Goal: Transaction & Acquisition: Book appointment/travel/reservation

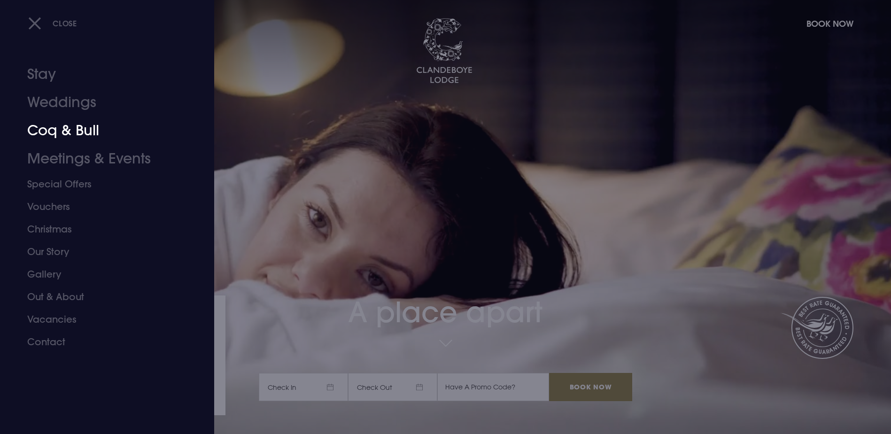
click at [65, 130] on link "Coq & Bull" at bounding box center [101, 131] width 148 height 28
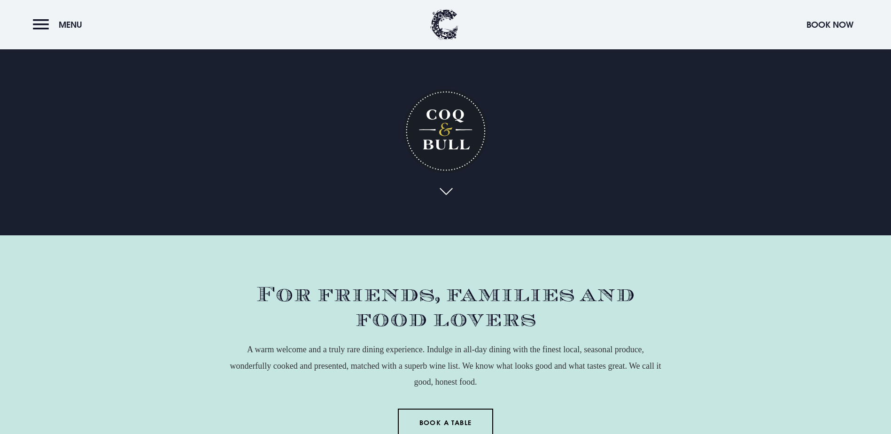
scroll to position [329, 0]
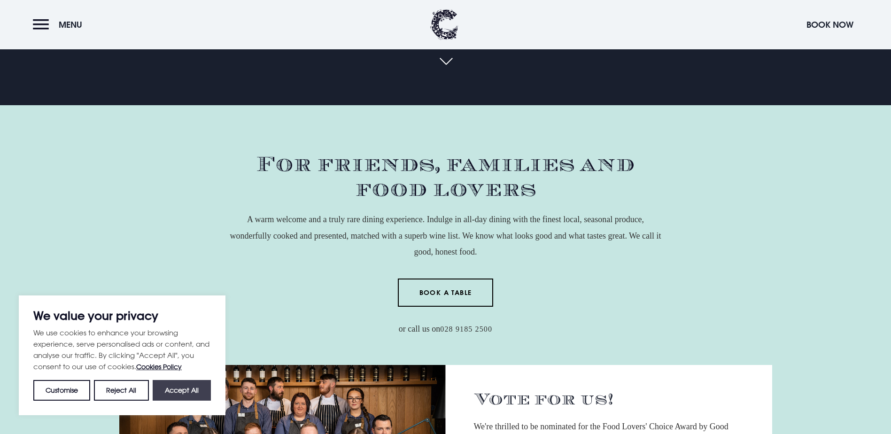
click at [191, 390] on button "Accept All" at bounding box center [182, 390] width 58 height 21
checkbox input "true"
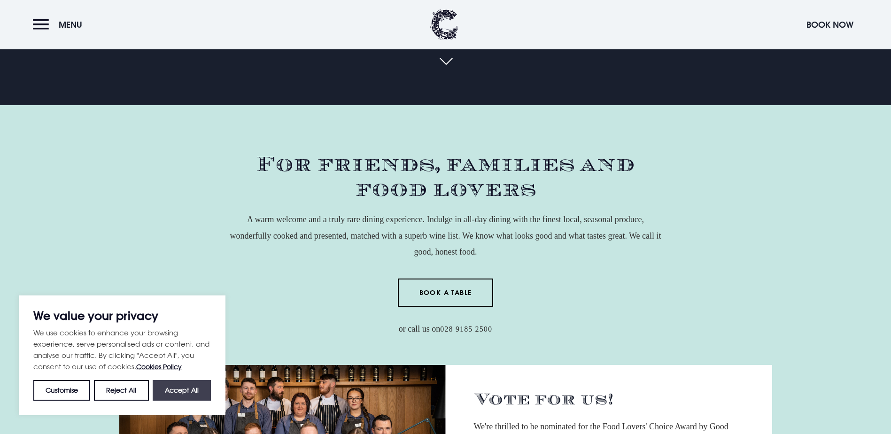
checkbox input "true"
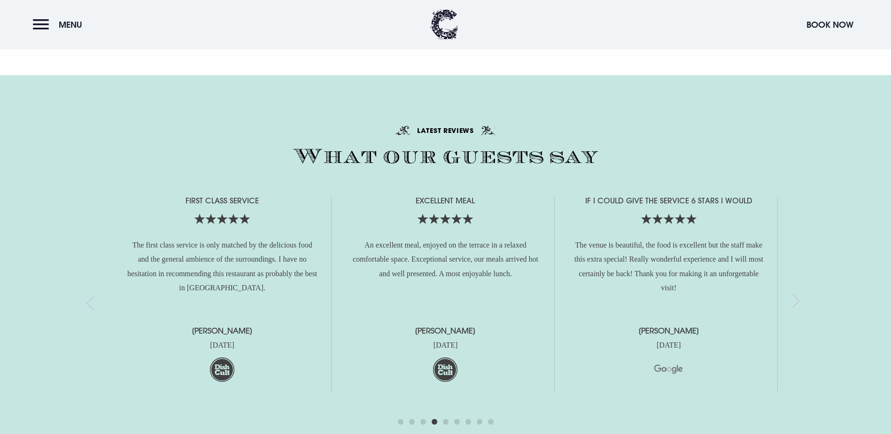
scroll to position [2174, 0]
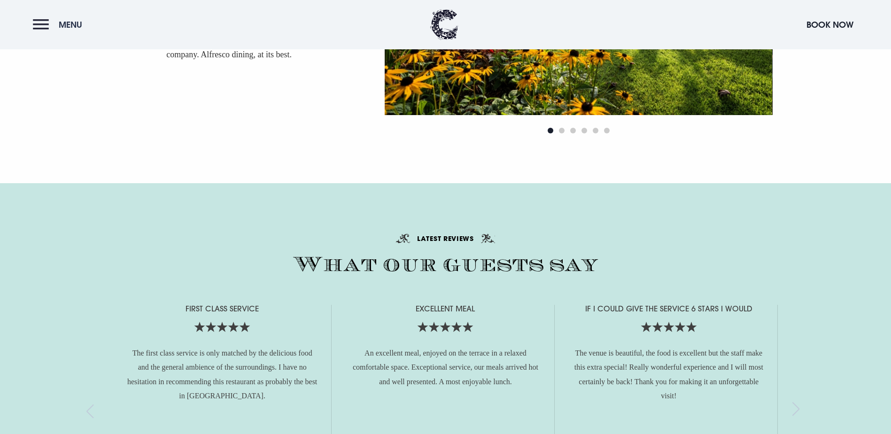
click at [36, 22] on button "Menu" at bounding box center [60, 25] width 54 height 20
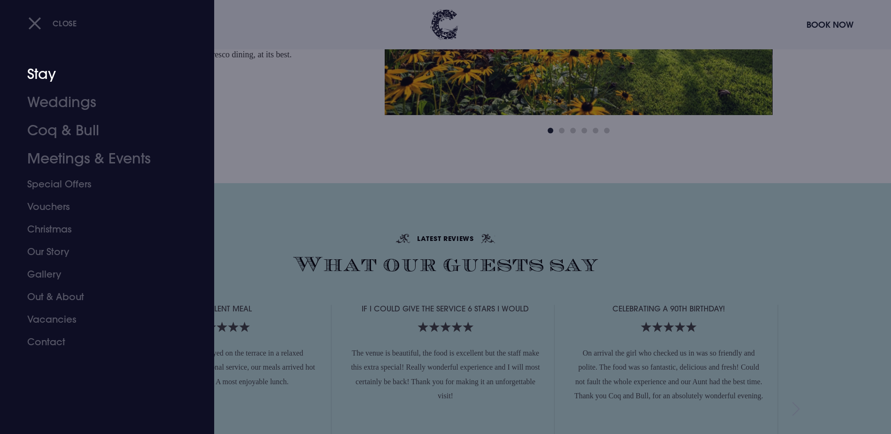
click at [57, 74] on link "Stay" at bounding box center [101, 74] width 148 height 28
